Goal: Task Accomplishment & Management: Use online tool/utility

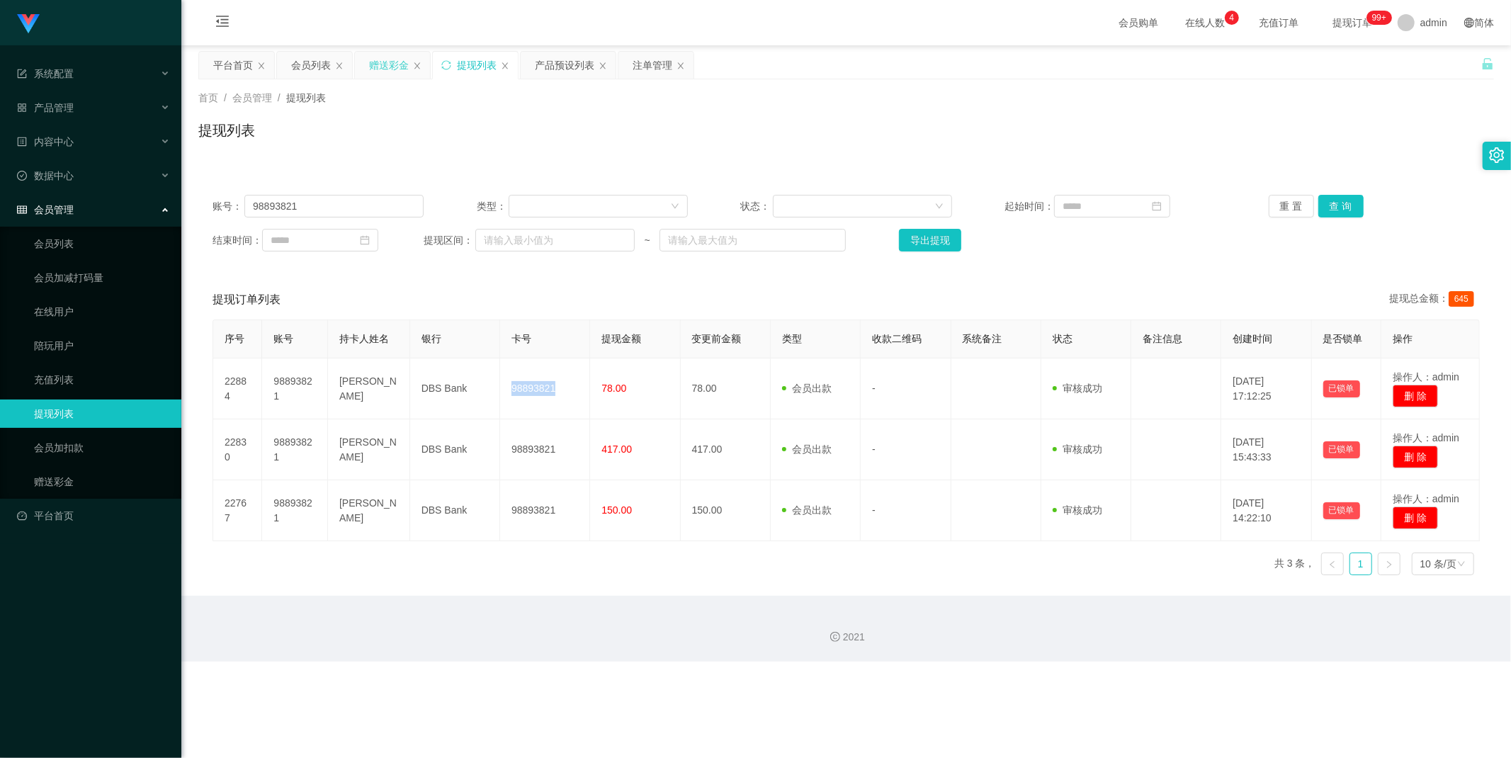
click at [390, 69] on div "赠送彩金" at bounding box center [389, 65] width 40 height 27
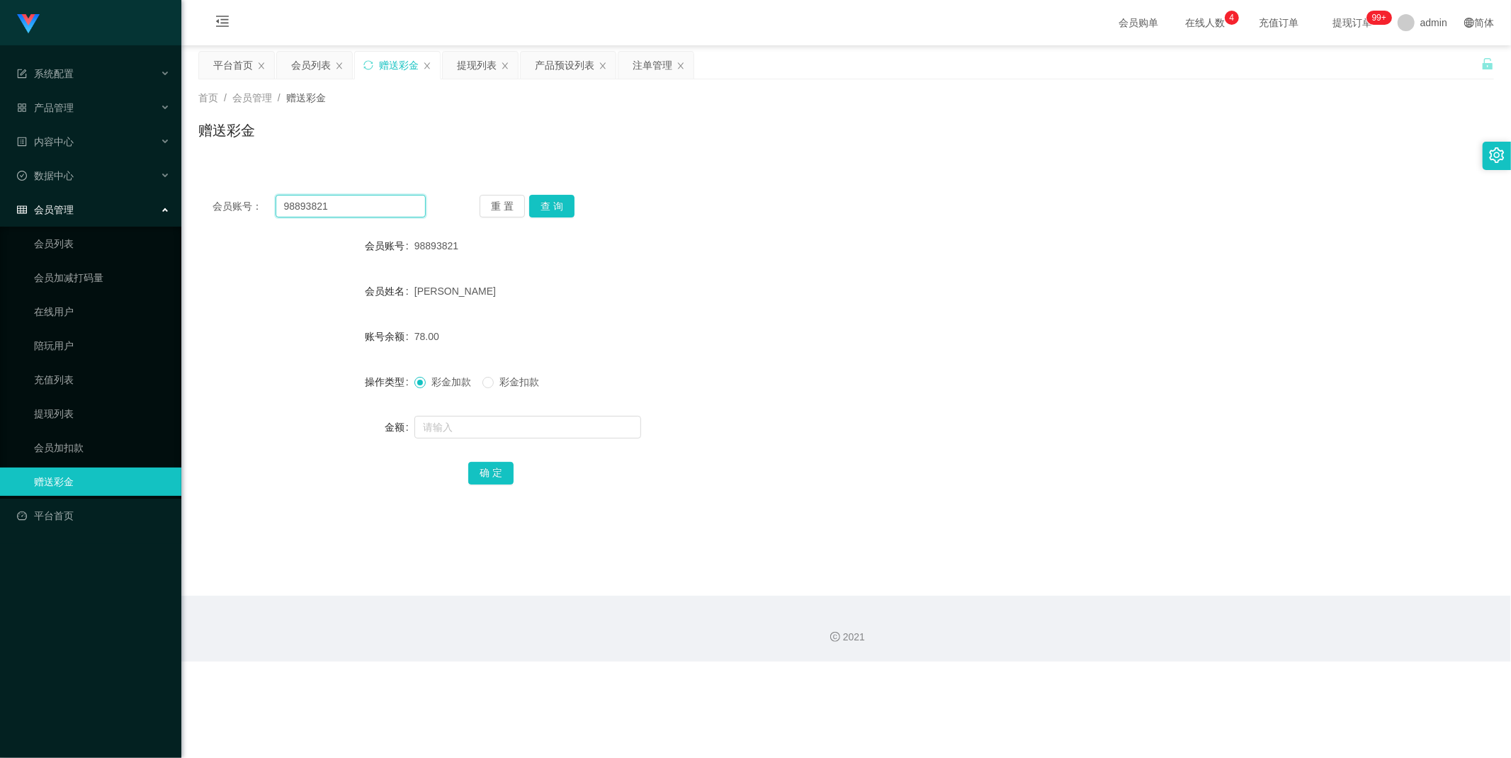
click at [381, 212] on input "98893821" at bounding box center [351, 206] width 151 height 23
paste input "Zane123"
type input "Zane123"
click at [555, 212] on button "查 询" at bounding box center [551, 206] width 45 height 23
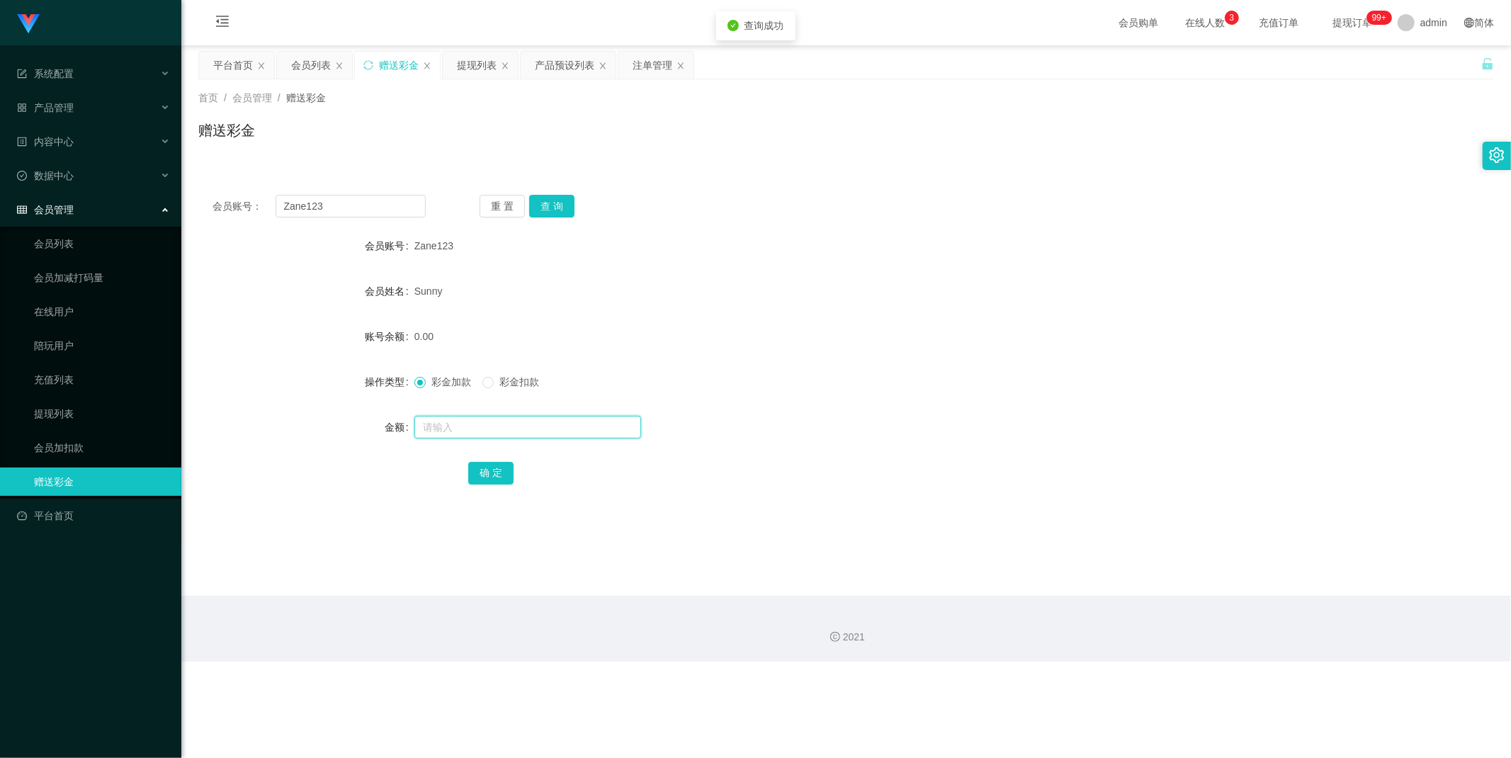
click at [473, 421] on input "text" at bounding box center [527, 427] width 227 height 23
type input "64"
click at [496, 472] on button "确 定" at bounding box center [490, 473] width 45 height 23
drag, startPoint x: 853, startPoint y: 291, endPoint x: 848, endPoint y: 307, distance: 16.4
click at [855, 289] on div "Sunny" at bounding box center [792, 291] width 756 height 28
